Goal: Task Accomplishment & Management: Complete application form

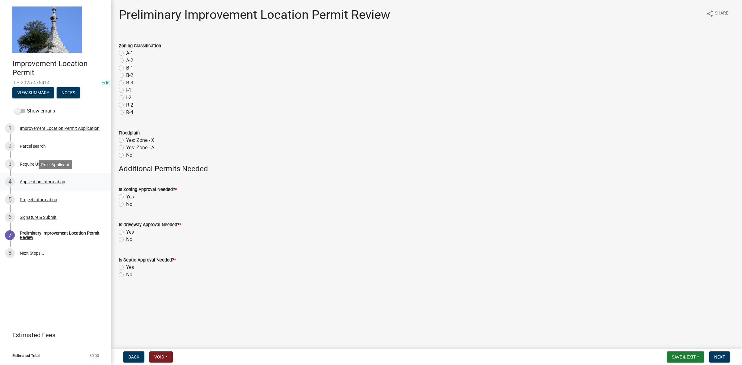
click at [34, 180] on div "Application Information" at bounding box center [42, 182] width 45 height 4
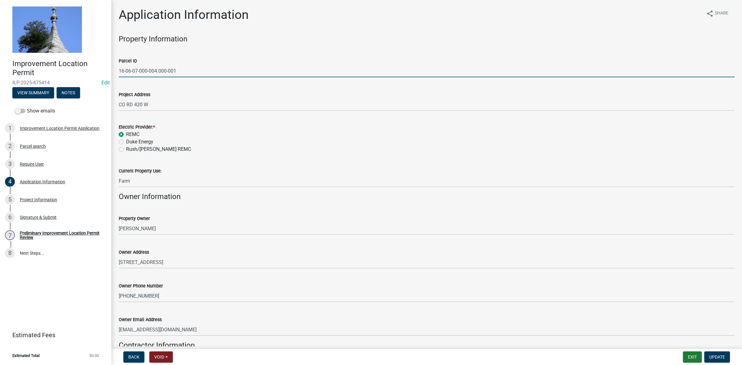
drag, startPoint x: 182, startPoint y: 70, endPoint x: 118, endPoint y: 73, distance: 63.1
click at [119, 73] on input "16-06-07-000-004.000-001" at bounding box center [427, 71] width 616 height 13
click at [715, 356] on span "Update" at bounding box center [717, 357] width 16 height 5
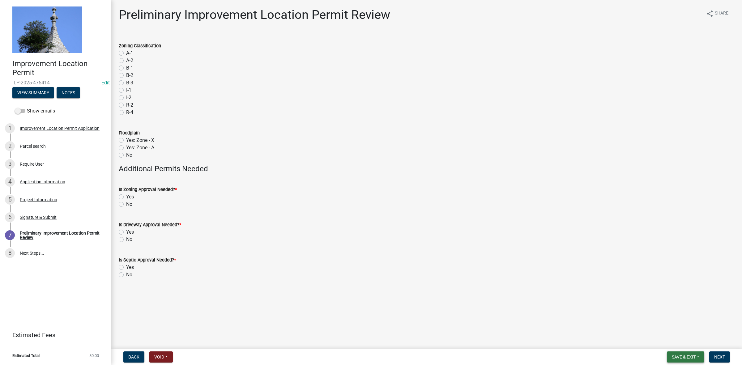
click at [691, 356] on span "Save & Exit" at bounding box center [684, 357] width 24 height 5
click at [679, 339] on button "Save & Exit" at bounding box center [679, 341] width 49 height 15
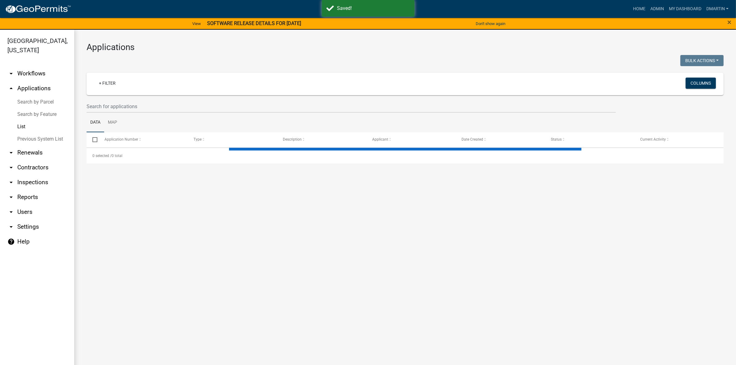
select select "3: 100"
